Goal: Transaction & Acquisition: Purchase product/service

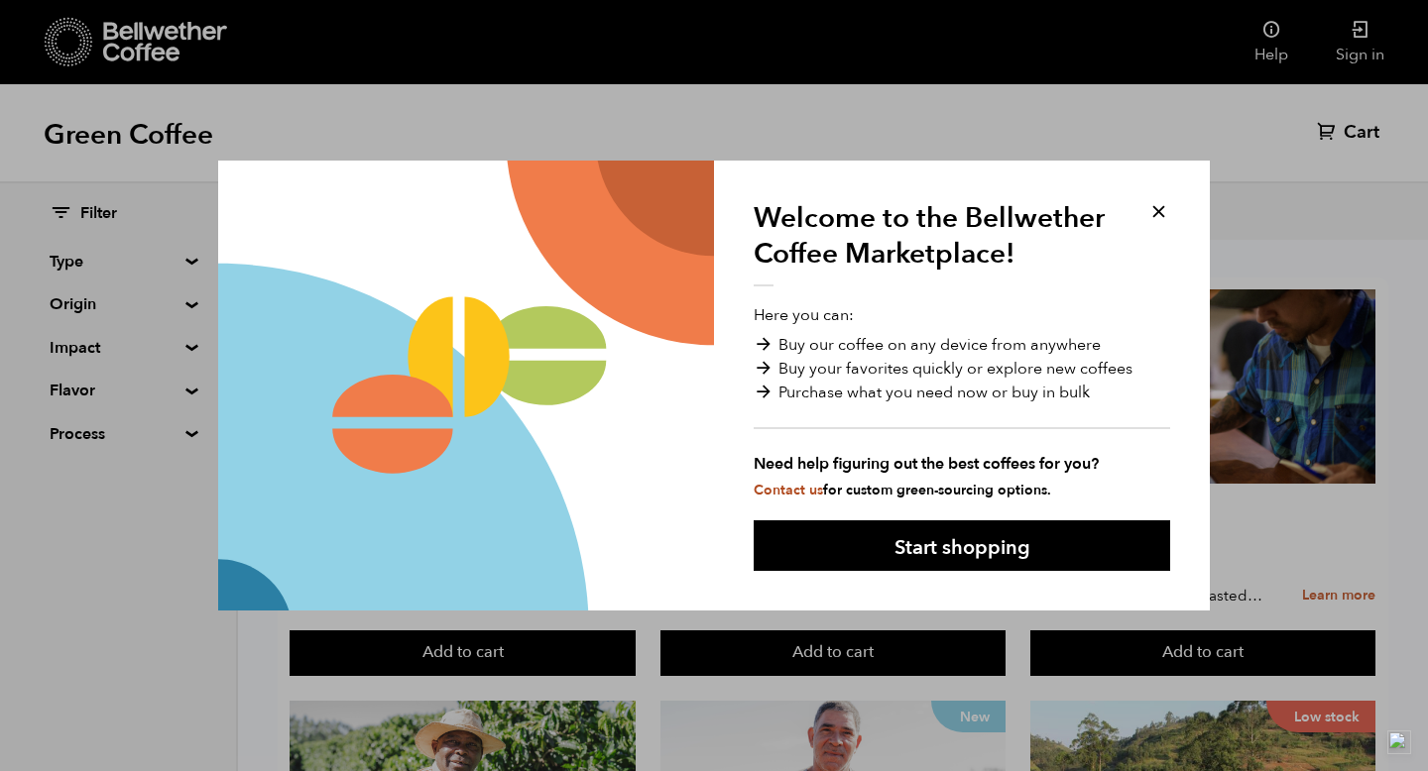
click at [1155, 209] on button at bounding box center [1158, 211] width 23 height 23
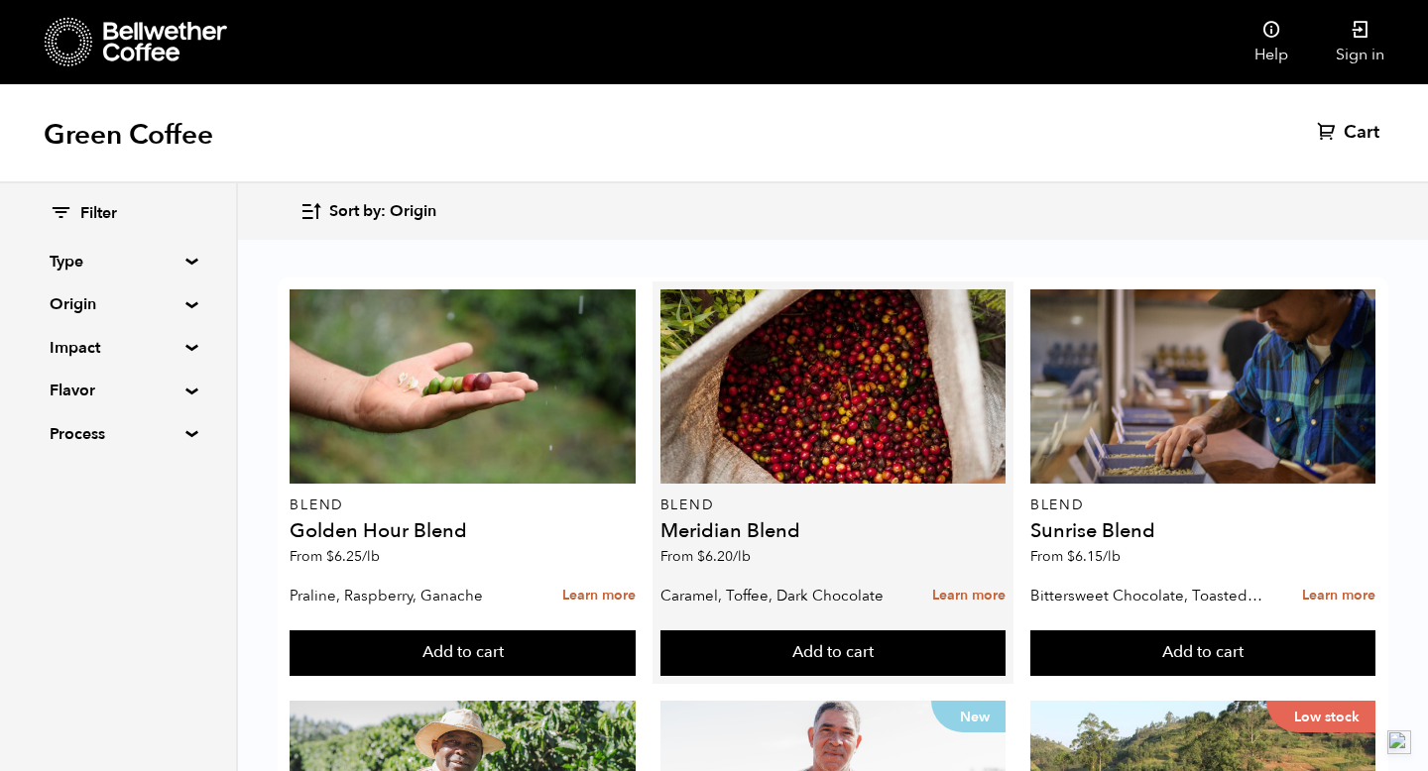
scroll to position [923, 0]
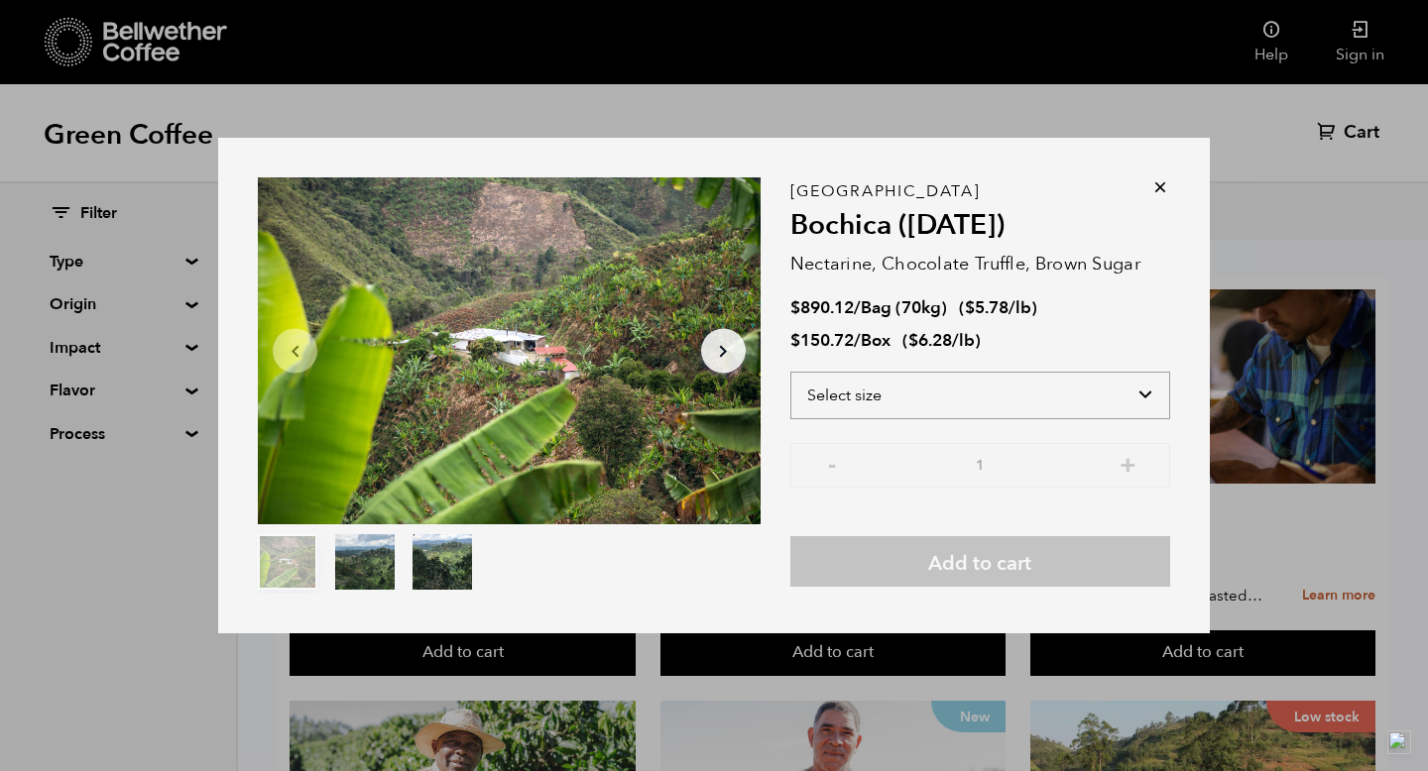
click at [915, 400] on select "Select size Bag (70kg) (154 lbs) Box (24 lbs)" at bounding box center [980, 396] width 380 height 48
select select "bag"
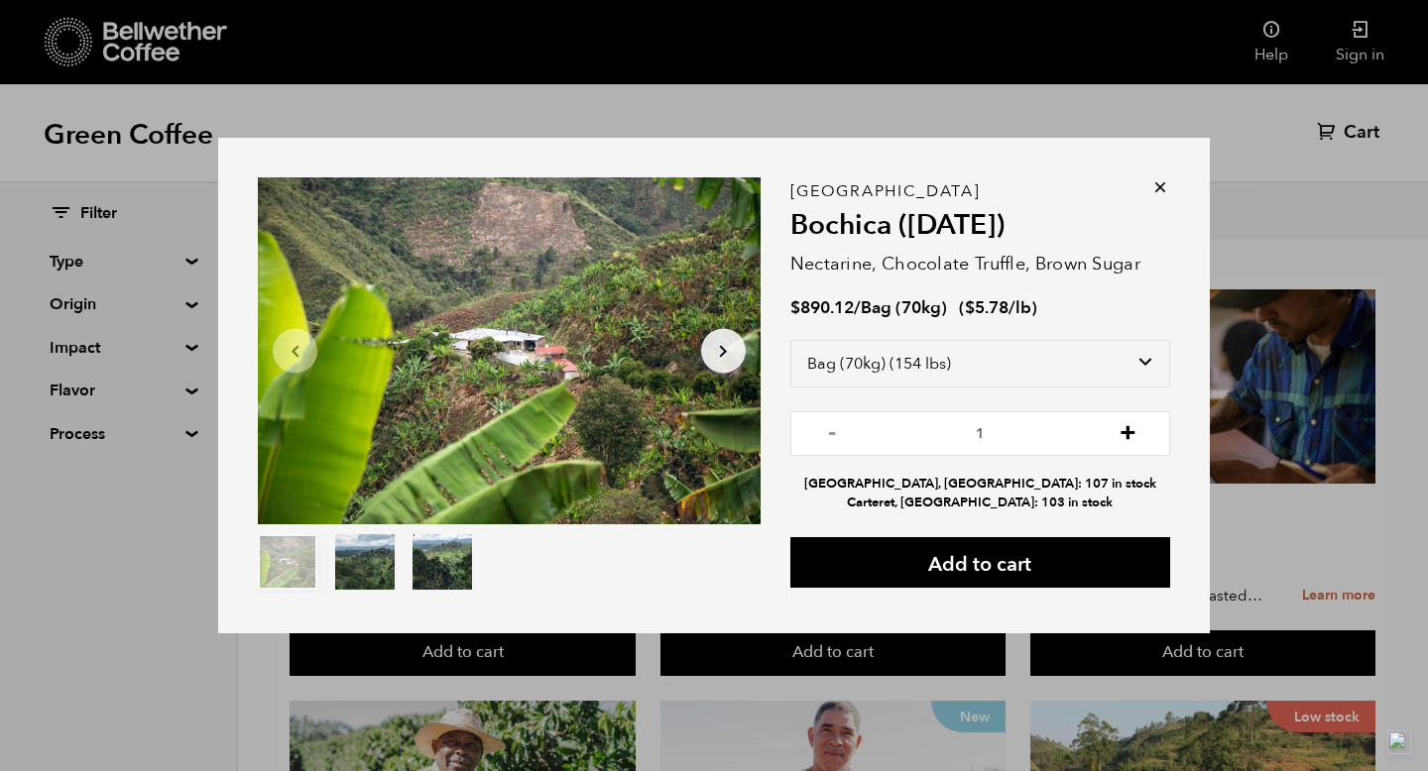
click at [1128, 436] on button "+" at bounding box center [1128, 431] width 25 height 20
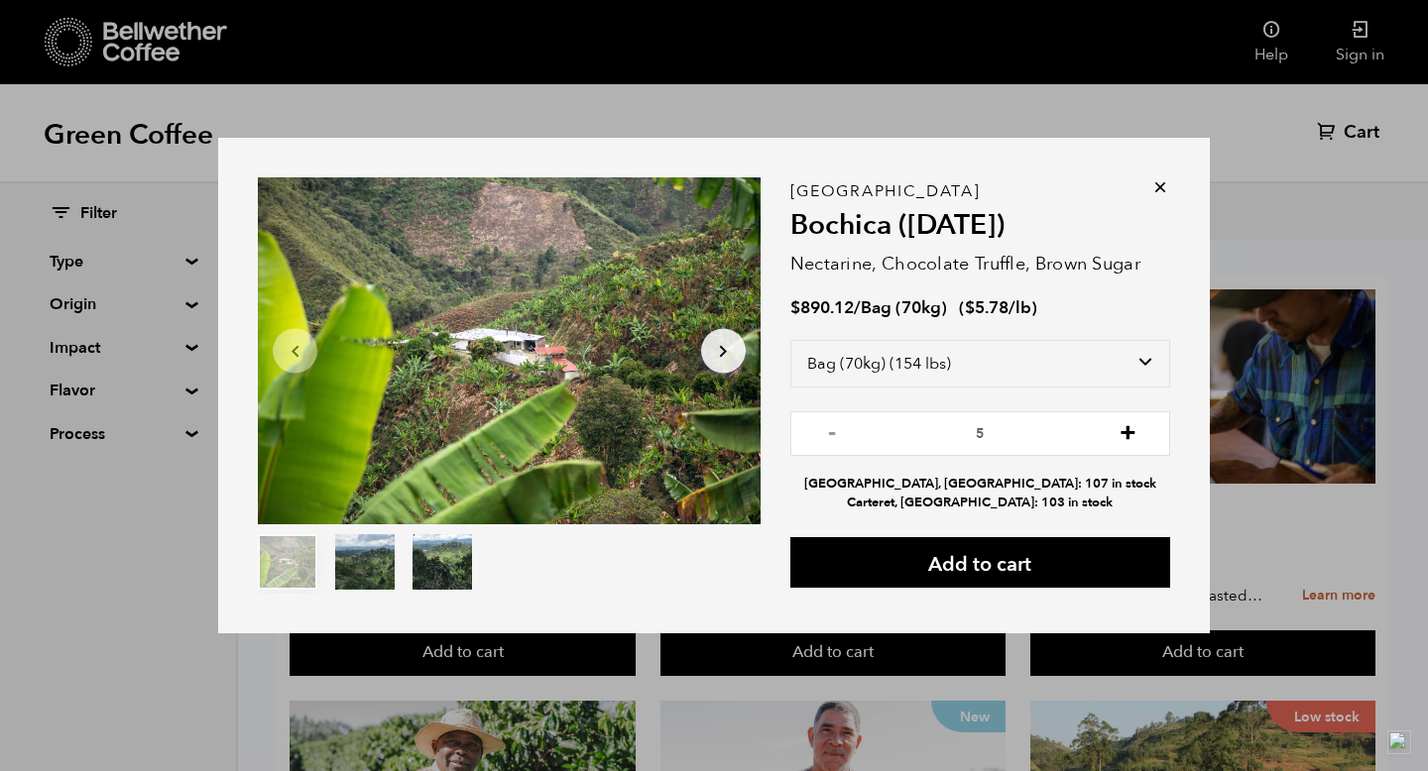
type input "6"
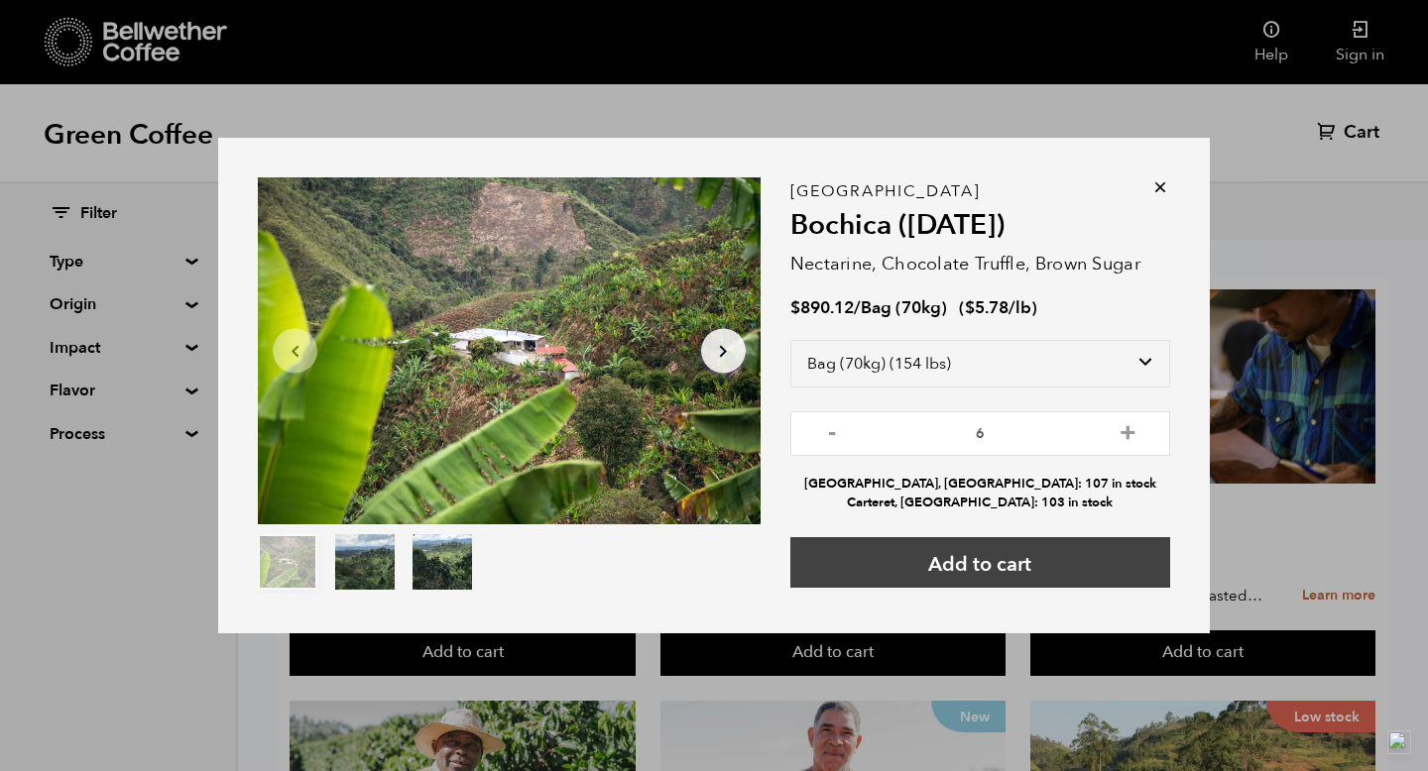
click at [996, 560] on button "Add to cart" at bounding box center [980, 562] width 380 height 51
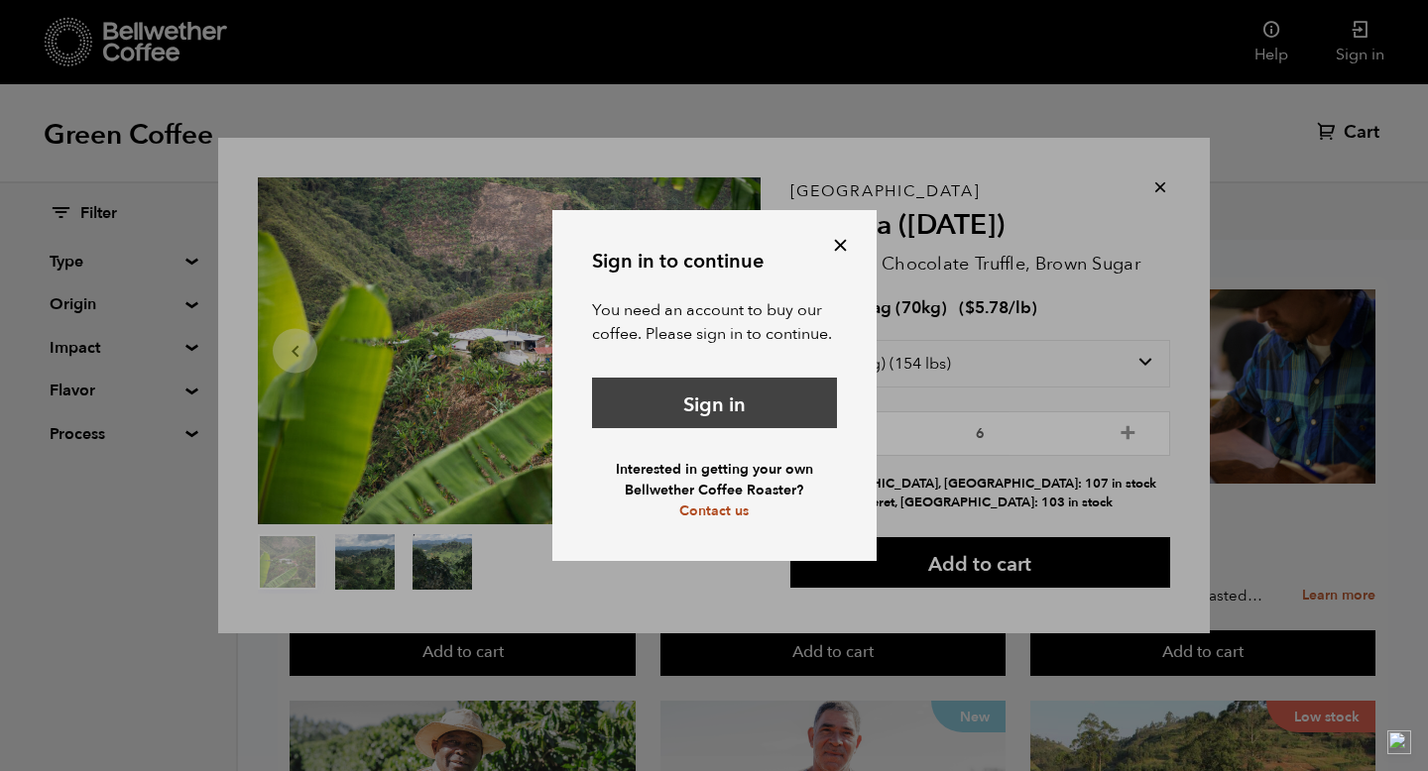
click at [702, 397] on link "Sign in" at bounding box center [714, 403] width 245 height 51
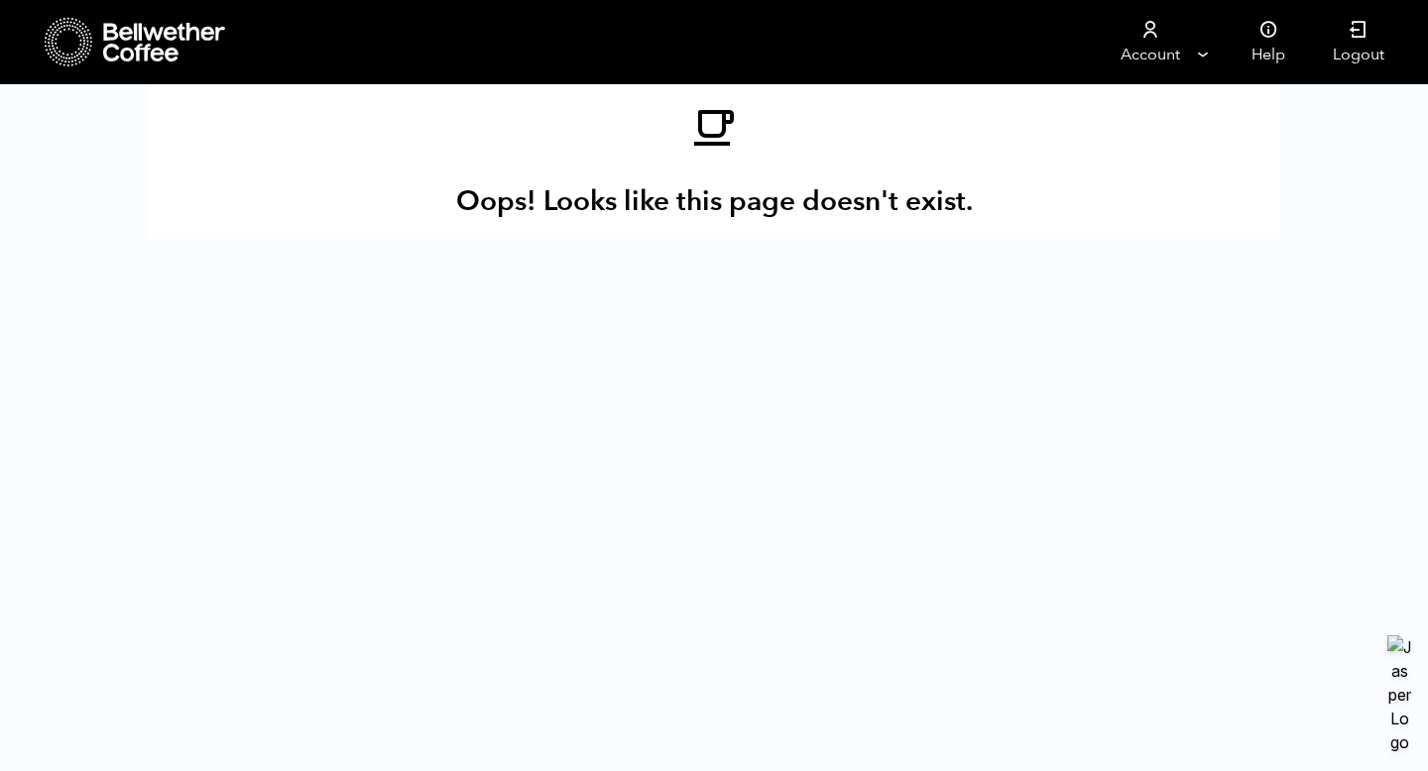
click at [120, 45] on icon at bounding box center [165, 43] width 124 height 40
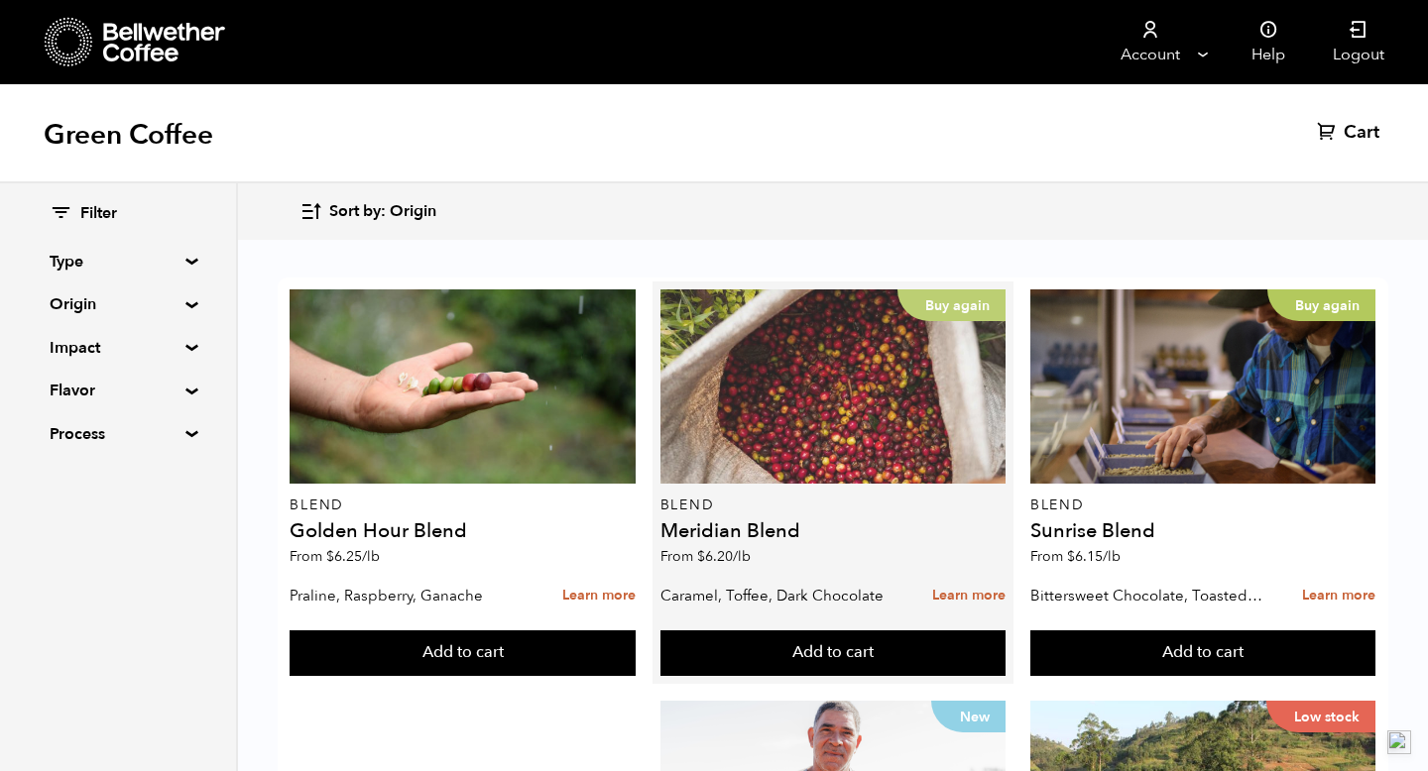
scroll to position [1048, 0]
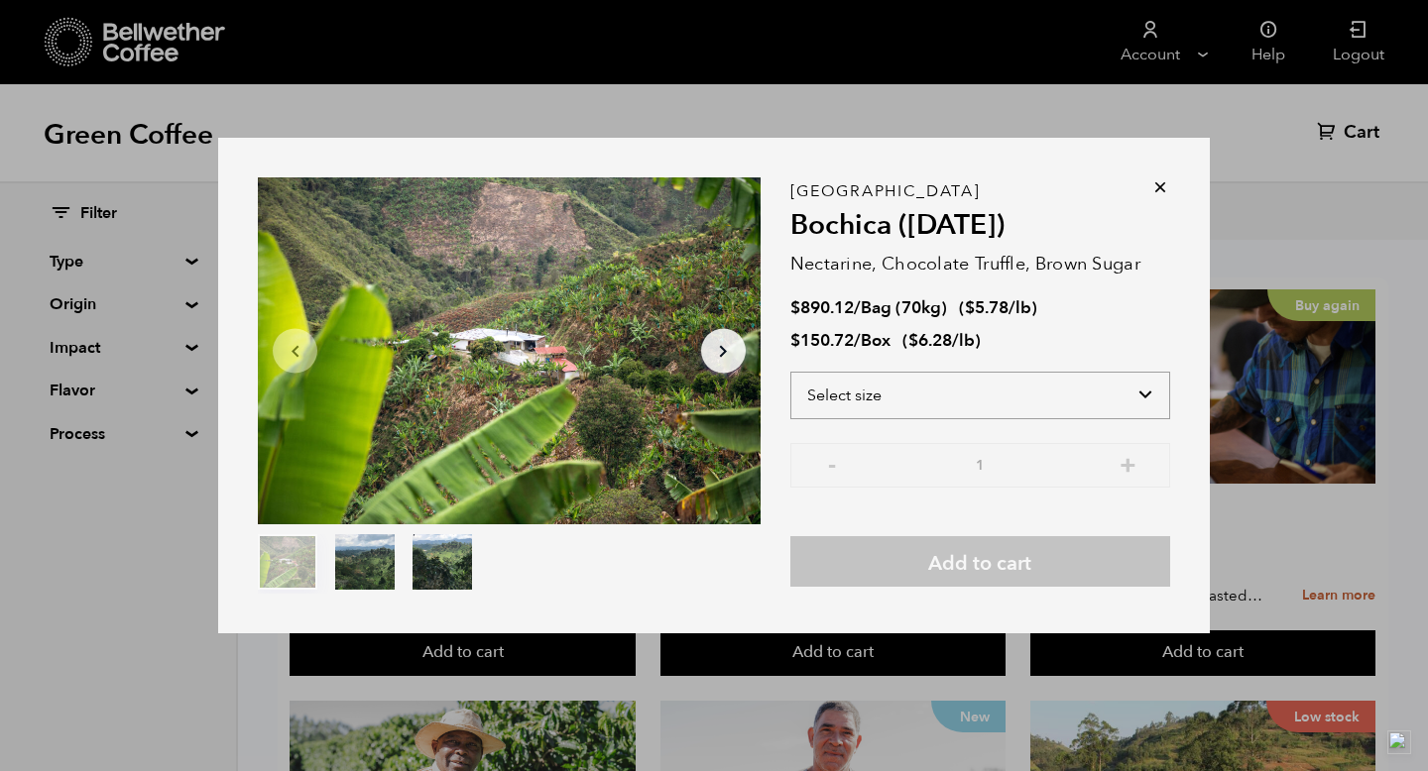
click at [972, 396] on select "Select size Bag (70kg) (154 lbs) Box (24 lbs)" at bounding box center [980, 396] width 380 height 48
select select "bag"
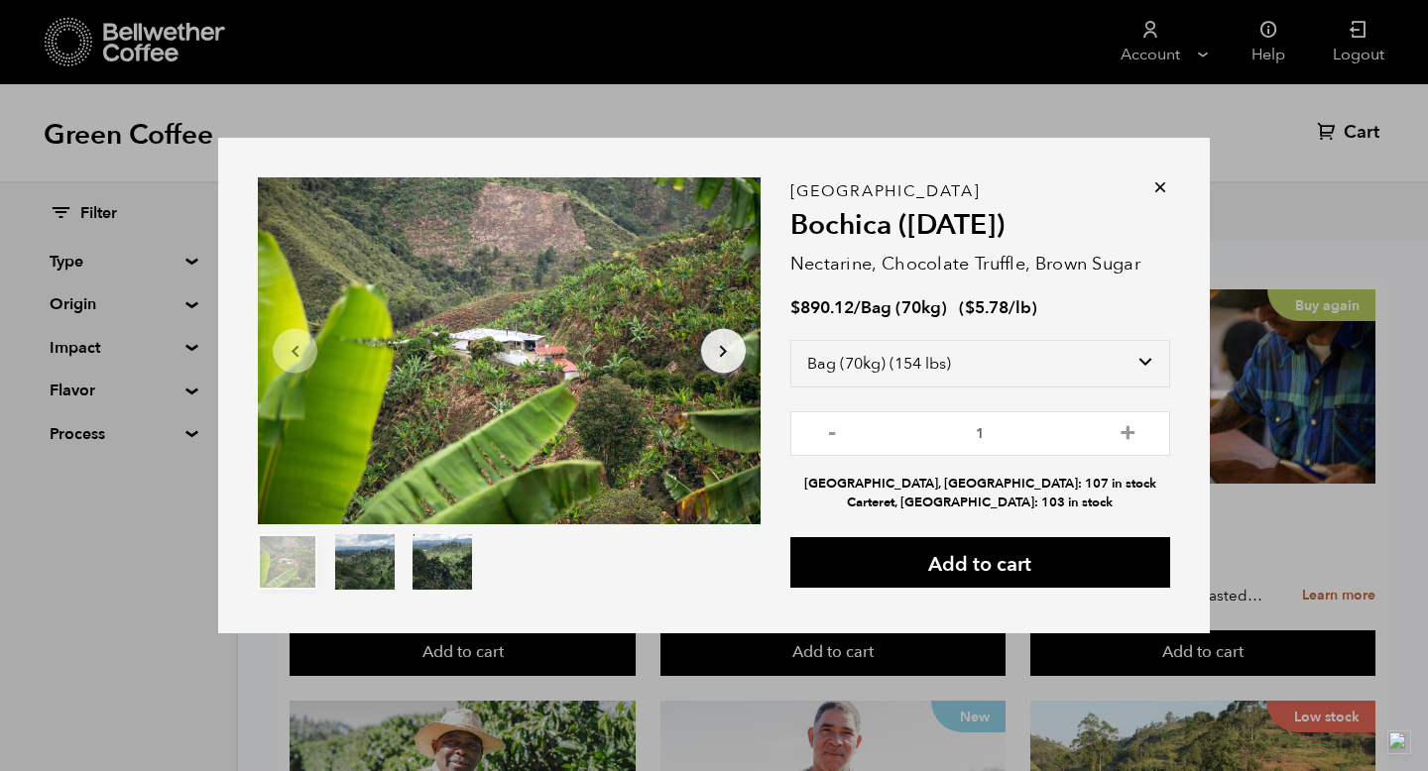
click at [1021, 462] on div "- 1 + Alameda, CA: 107 in stock Carteret, NJ: 103 in stock" at bounding box center [980, 462] width 380 height 101
click at [1130, 437] on button "+" at bounding box center [1128, 431] width 25 height 20
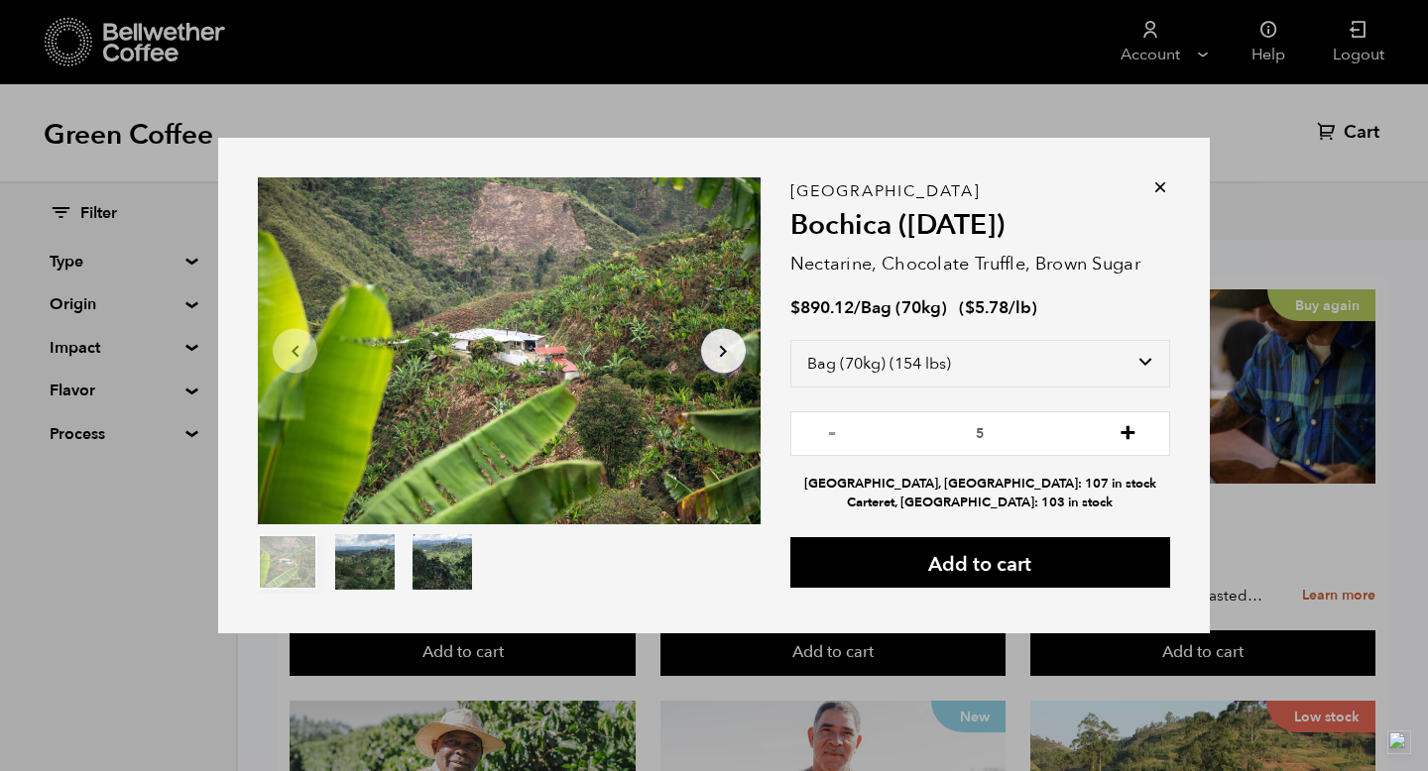
click at [1130, 437] on button "+" at bounding box center [1128, 431] width 25 height 20
type input "6"
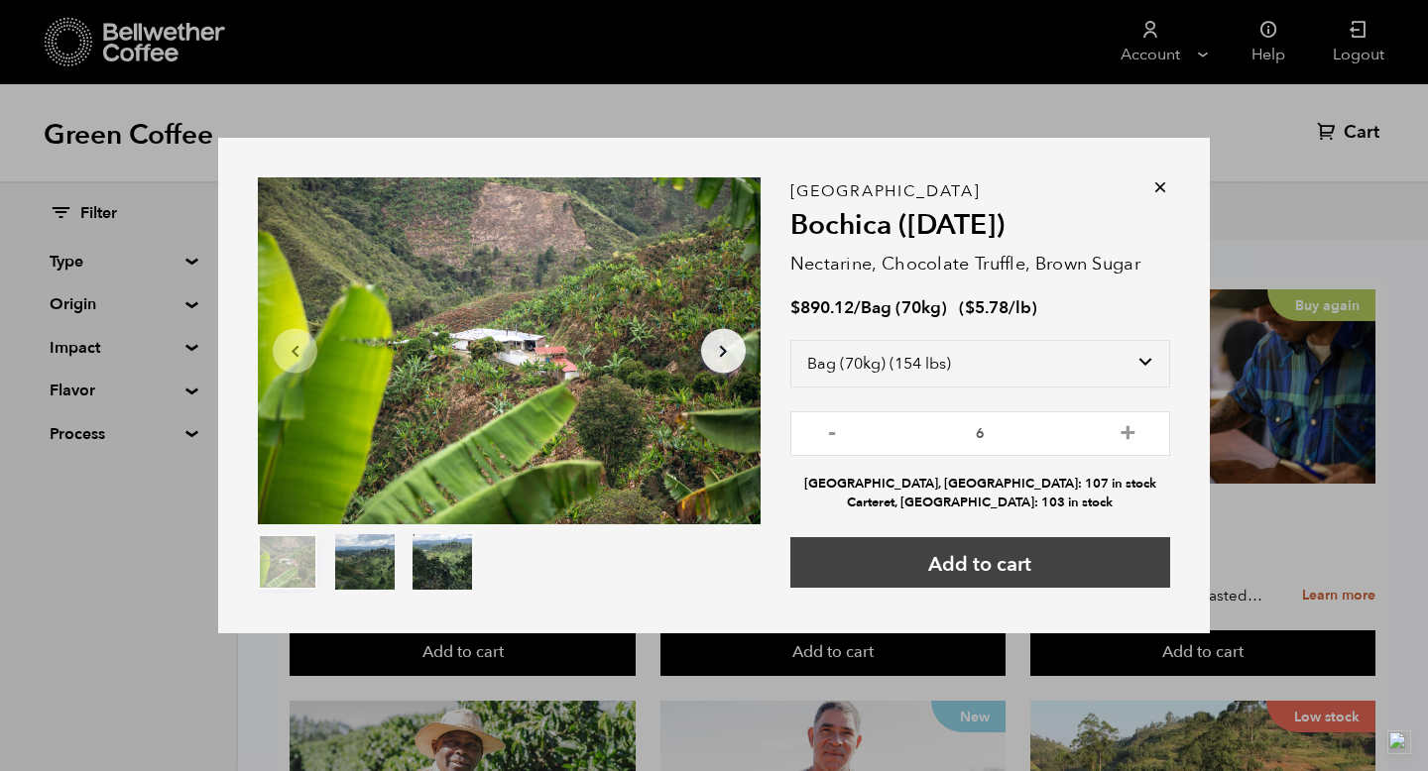
click at [1029, 554] on button "Add to cart" at bounding box center [980, 562] width 380 height 51
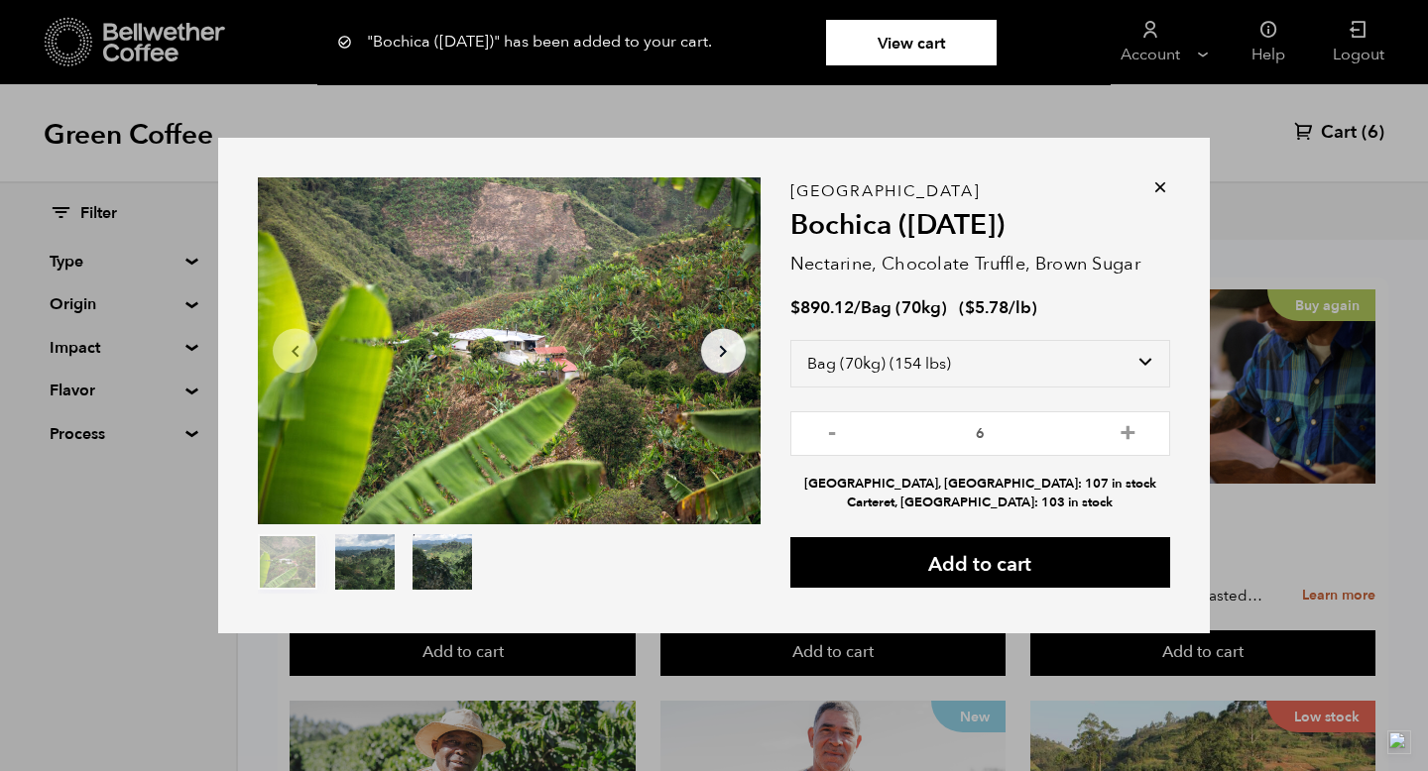
click at [1342, 134] on div "Item 1 of 3 Arrow Left Arrow Right item 0 item 1 item 2 Item 1 of 3 "Bochica (J…" at bounding box center [714, 385] width 1428 height 771
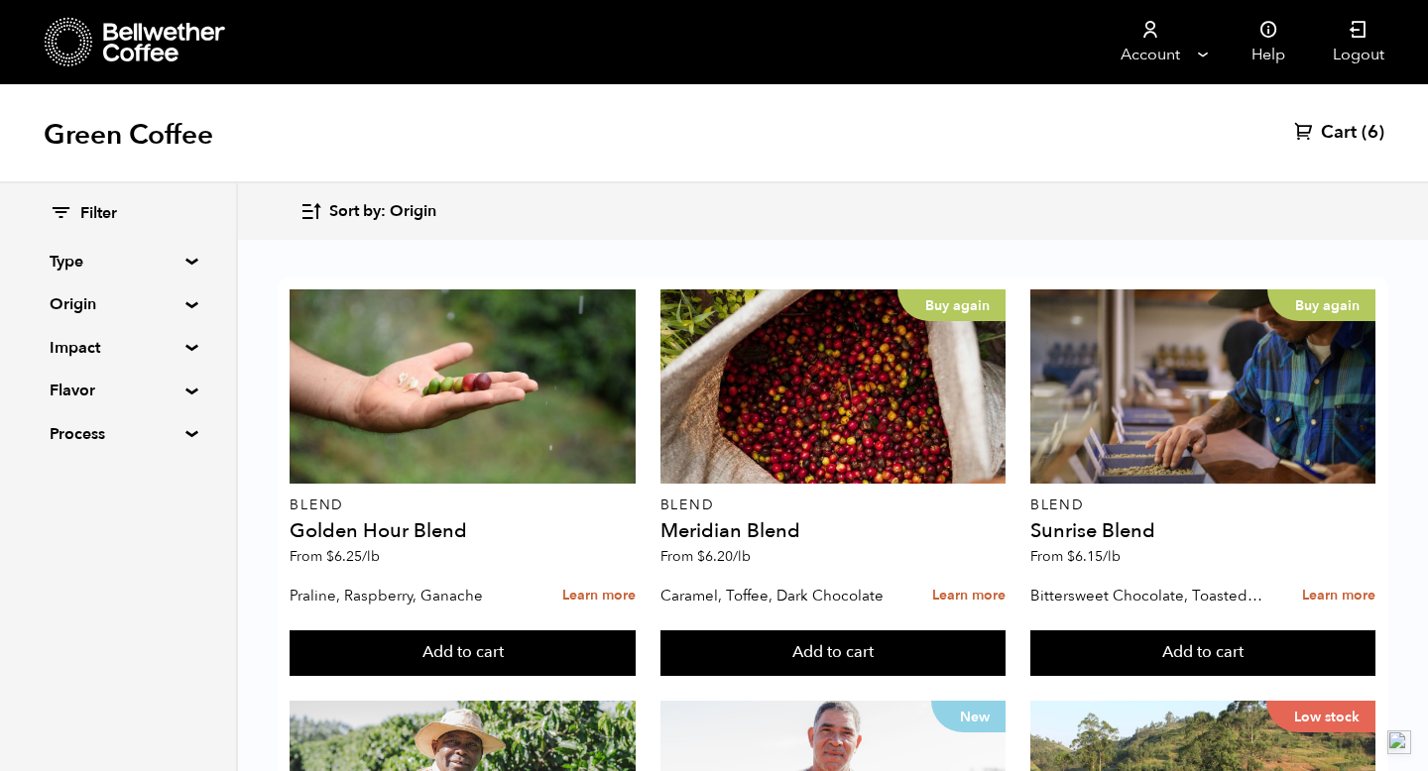
click at [1342, 134] on span "Cart" at bounding box center [1339, 133] width 36 height 24
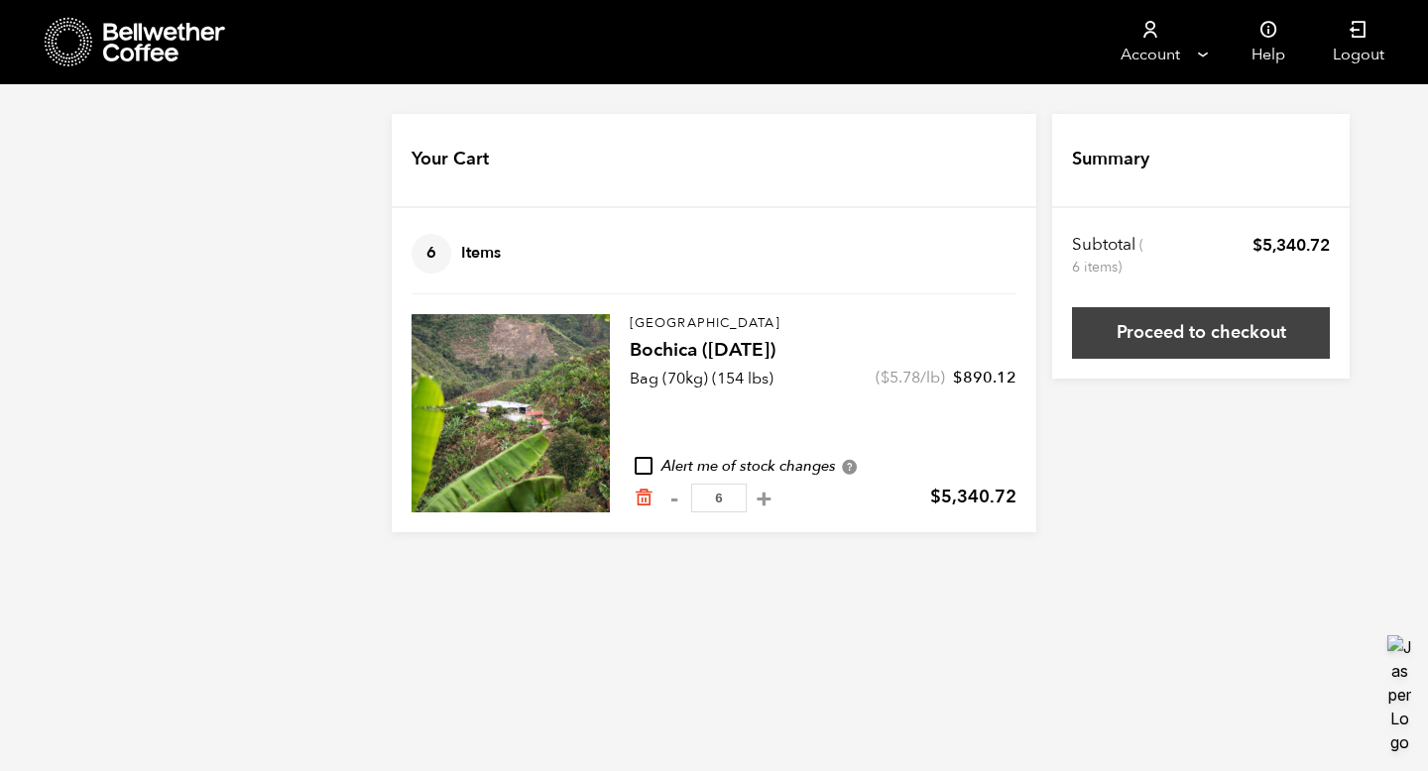
click at [1151, 341] on link "Proceed to checkout" at bounding box center [1201, 333] width 258 height 52
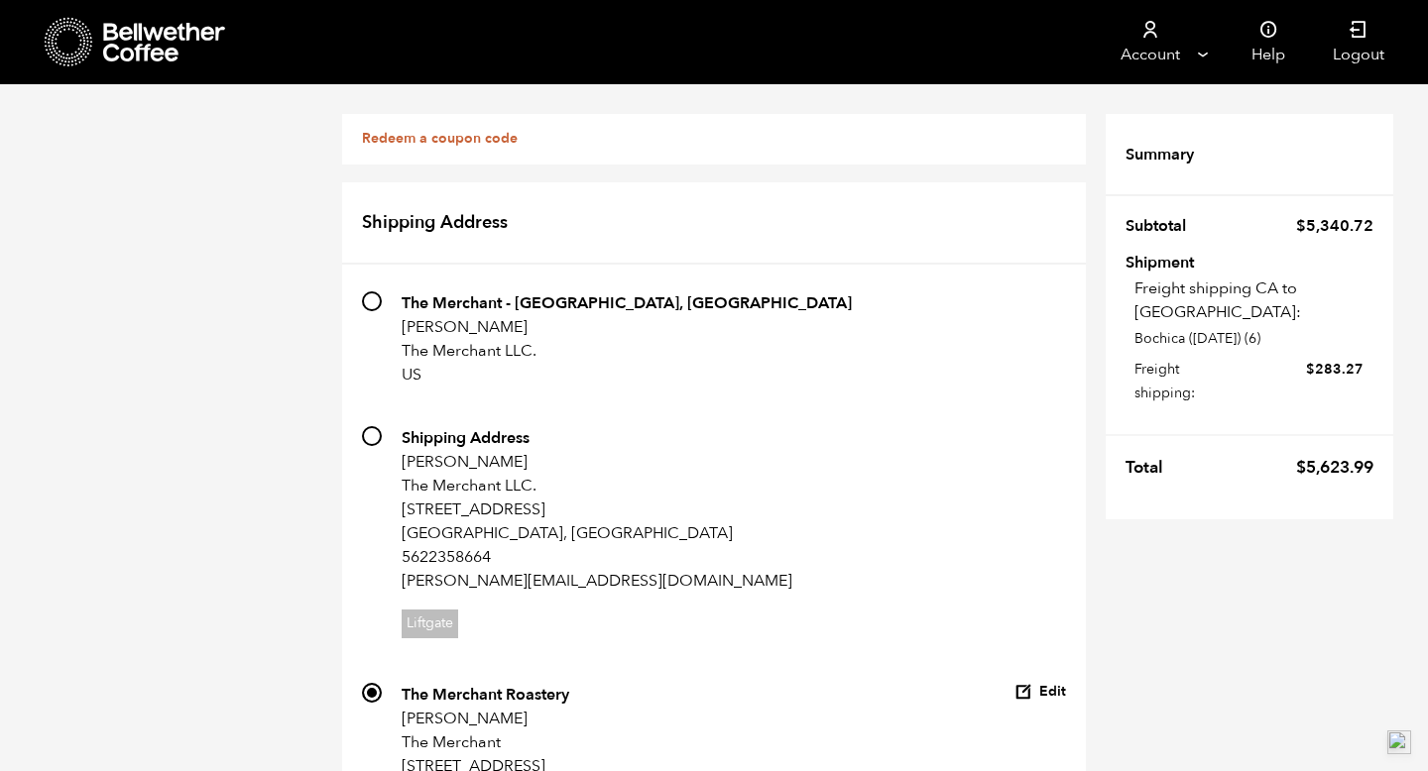
scroll to position [1486, 0]
